Goal: Task Accomplishment & Management: Manage account settings

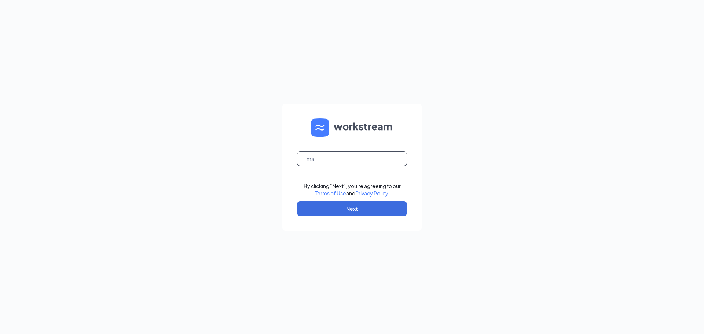
click at [326, 159] on input "text" at bounding box center [352, 159] width 110 height 15
type input "calebodmark@gmail.com"
click at [341, 206] on button "Next" at bounding box center [352, 208] width 110 height 15
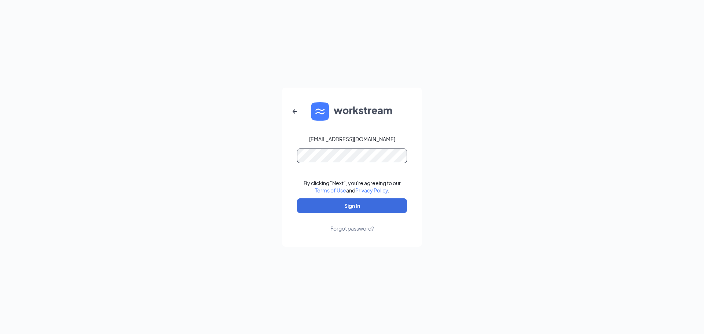
click at [297, 198] on button "Sign In" at bounding box center [352, 205] width 110 height 15
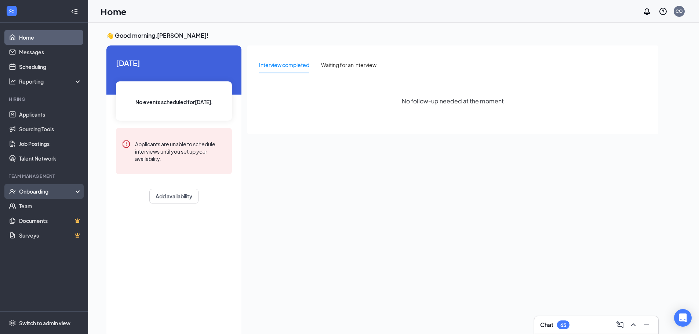
click at [43, 194] on div "Onboarding" at bounding box center [47, 191] width 57 height 7
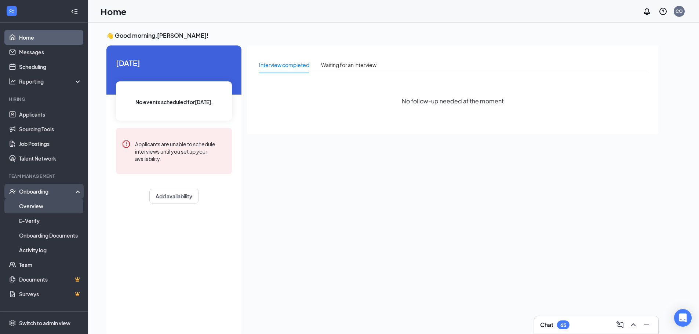
click at [47, 209] on link "Overview" at bounding box center [50, 206] width 63 height 15
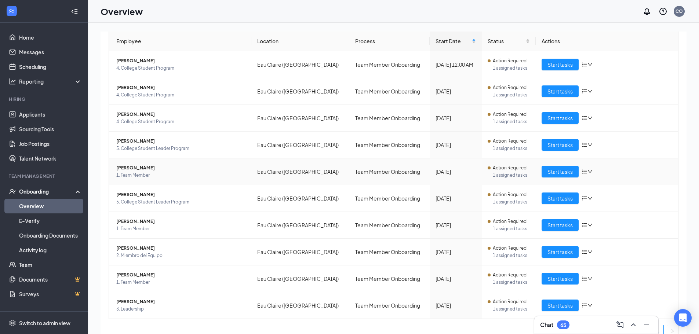
scroll to position [73, 0]
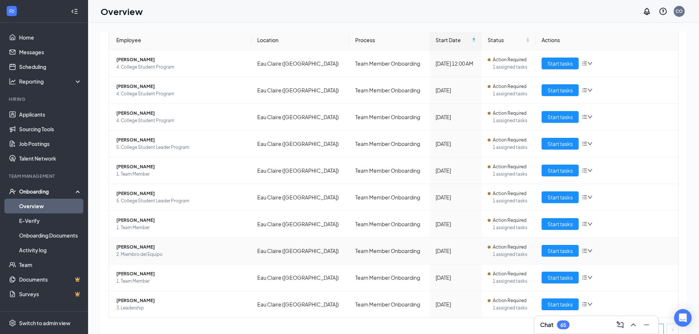
click at [145, 247] on span "[PERSON_NAME]" at bounding box center [180, 247] width 129 height 7
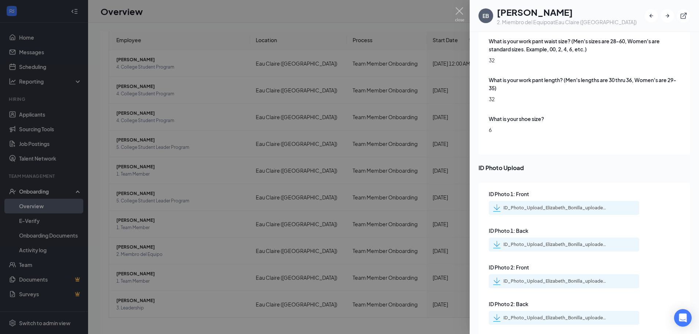
scroll to position [1136, 0]
click at [560, 204] on div "ID_Photo_Upload_Elizabeth_Bonilla_uploadedfile_20250824.pdf.pdf" at bounding box center [554, 207] width 103 height 6
click at [541, 277] on div "ID_Photo_Upload_Elizabeth_Bonilla_uploadedfile_20250824.pdf.pdf" at bounding box center [554, 280] width 103 height 6
click at [460, 8] on img at bounding box center [459, 14] width 9 height 14
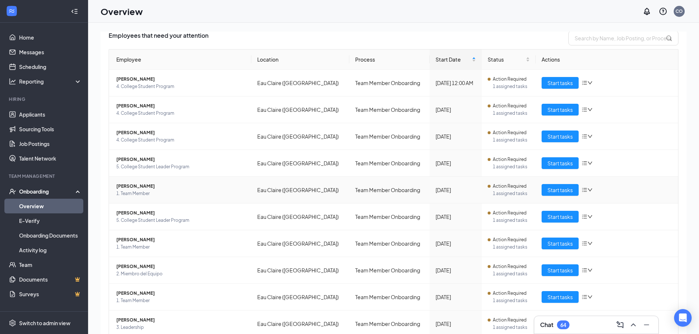
scroll to position [83, 0]
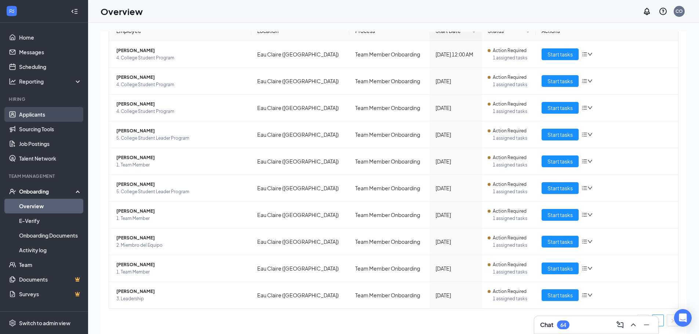
click at [39, 115] on link "Applicants" at bounding box center [50, 114] width 63 height 15
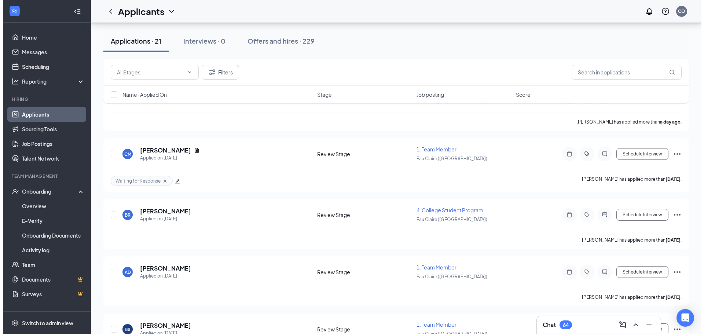
scroll to position [220, 0]
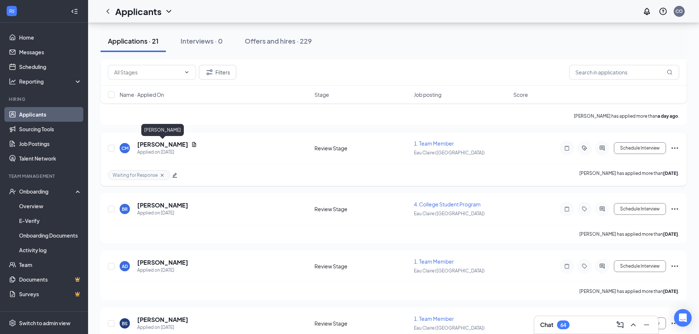
click at [180, 145] on h5 "[PERSON_NAME]" at bounding box center [162, 145] width 51 height 8
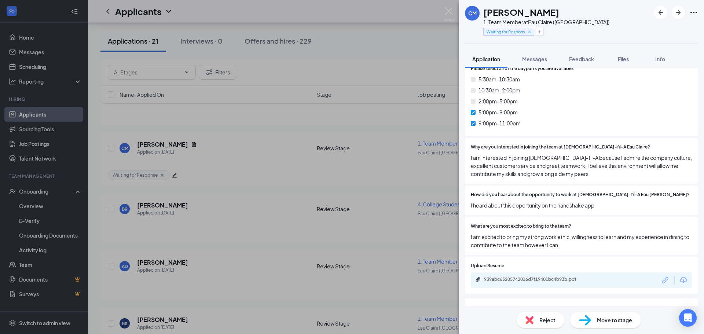
scroll to position [290, 0]
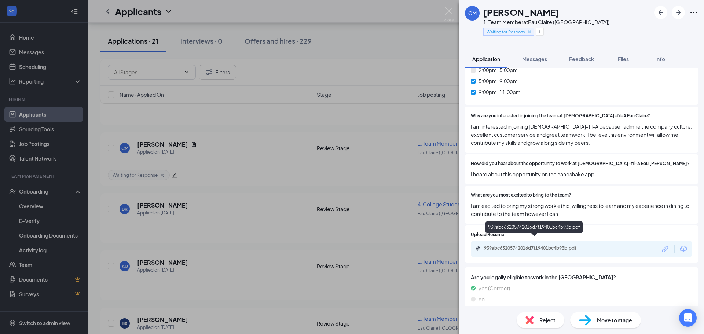
click at [581, 245] on div "939abc63205742016d7f19401bc4b93b.pdf" at bounding box center [535, 248] width 103 height 6
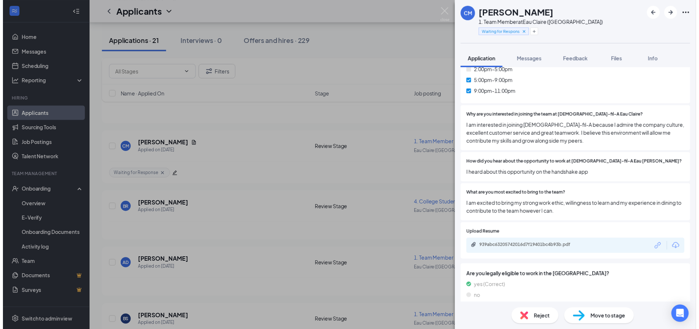
scroll to position [287, 0]
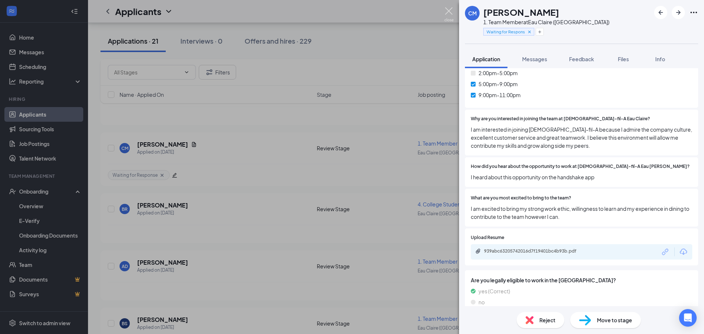
click at [447, 10] on img at bounding box center [449, 14] width 9 height 14
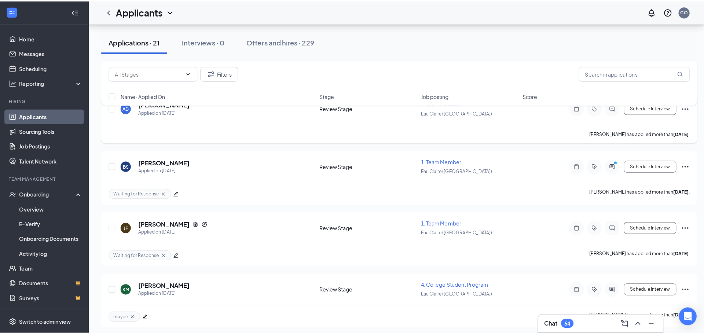
scroll to position [404, 0]
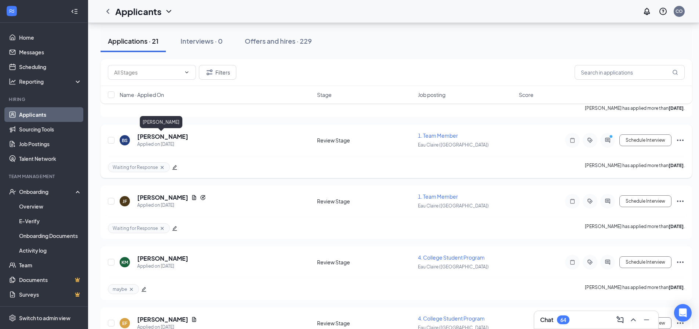
click at [167, 136] on h5 "[PERSON_NAME]" at bounding box center [162, 136] width 51 height 8
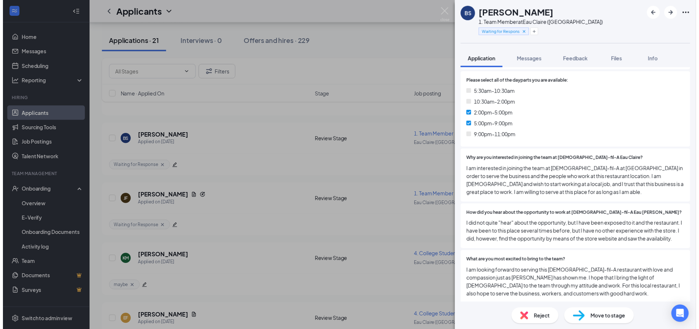
scroll to position [257, 0]
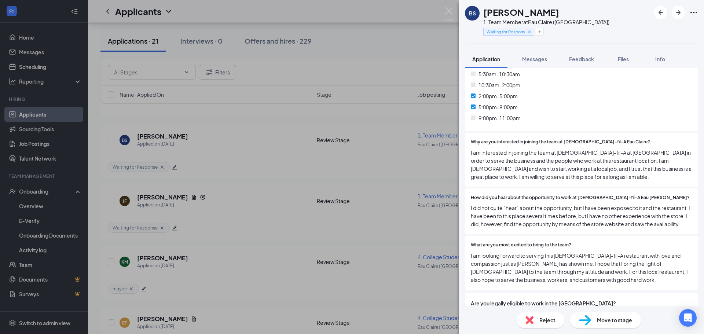
click at [451, 7] on div "[PERSON_NAME] 1. Team Member at [GEOGRAPHIC_DATA] ([GEOGRAPHIC_DATA]) Waiting f…" at bounding box center [352, 167] width 704 height 334
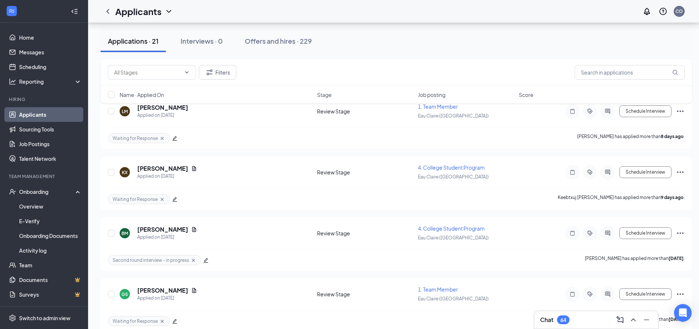
scroll to position [954, 0]
